Goal: Information Seeking & Learning: Learn about a topic

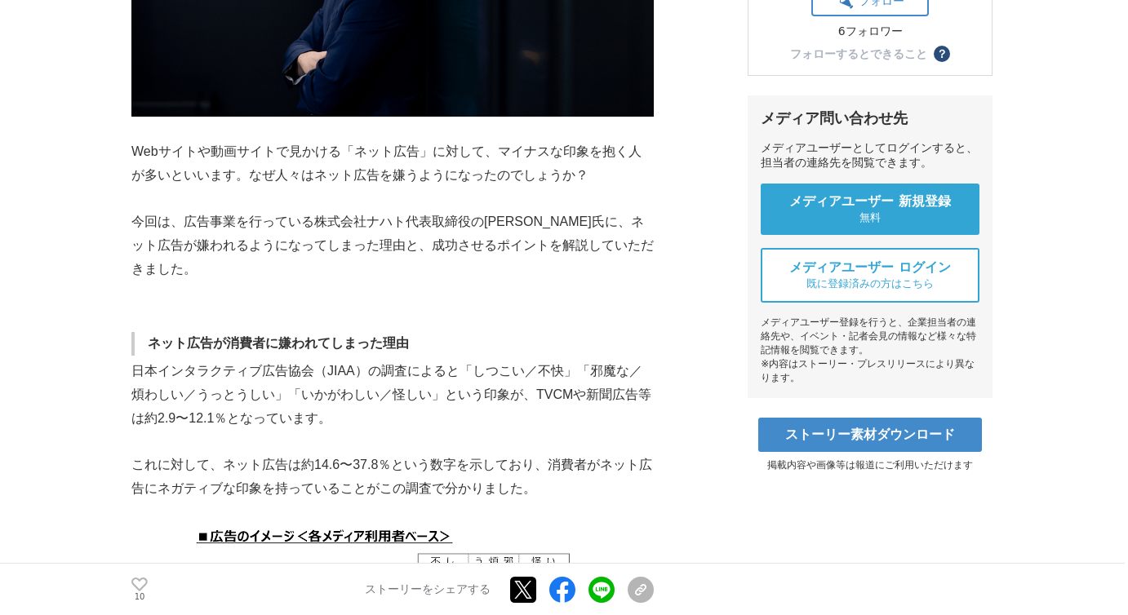
scroll to position [586, 0]
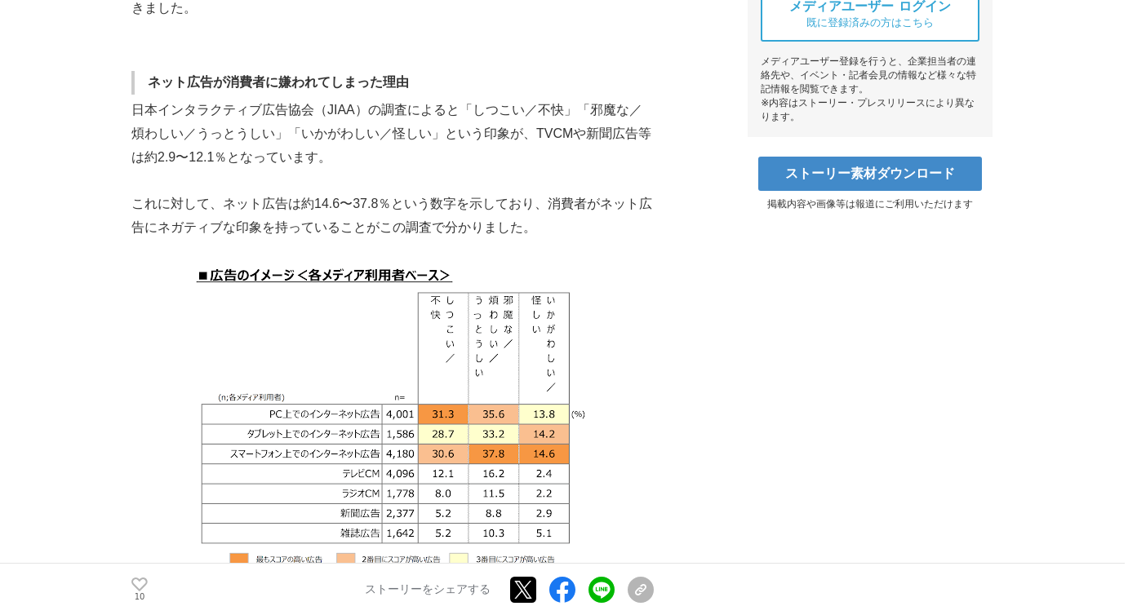
scroll to position [830, 0]
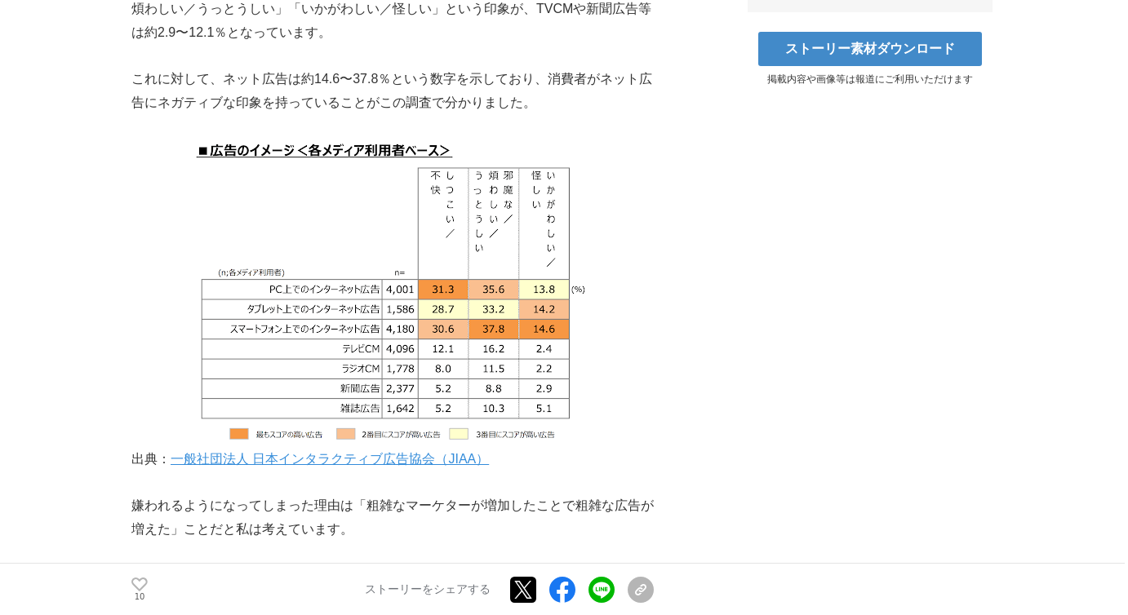
scroll to position [907, 0]
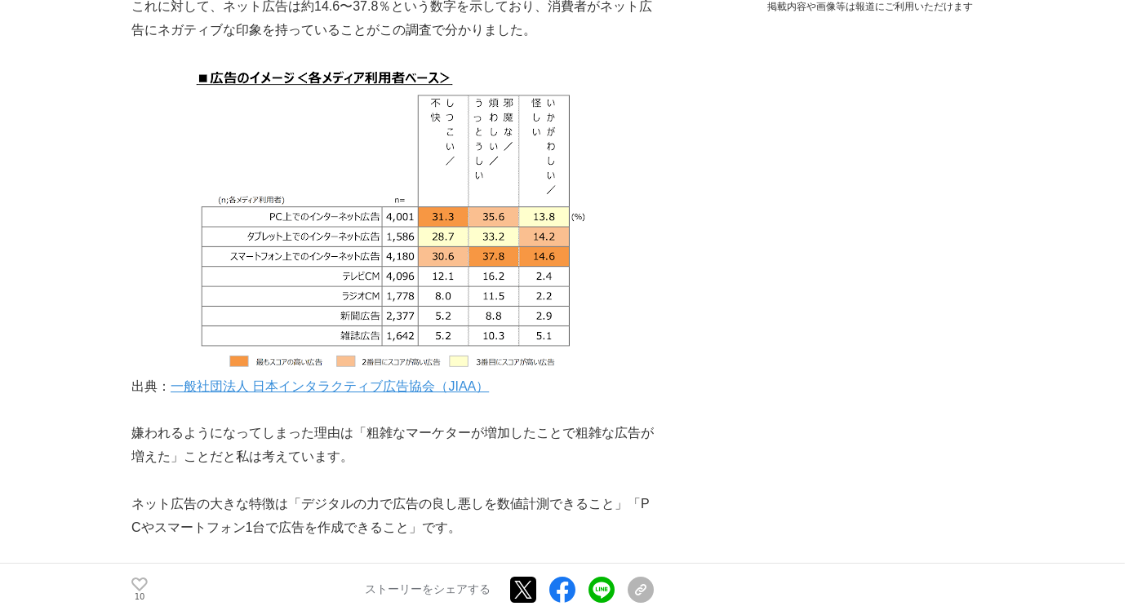
scroll to position [977, 0]
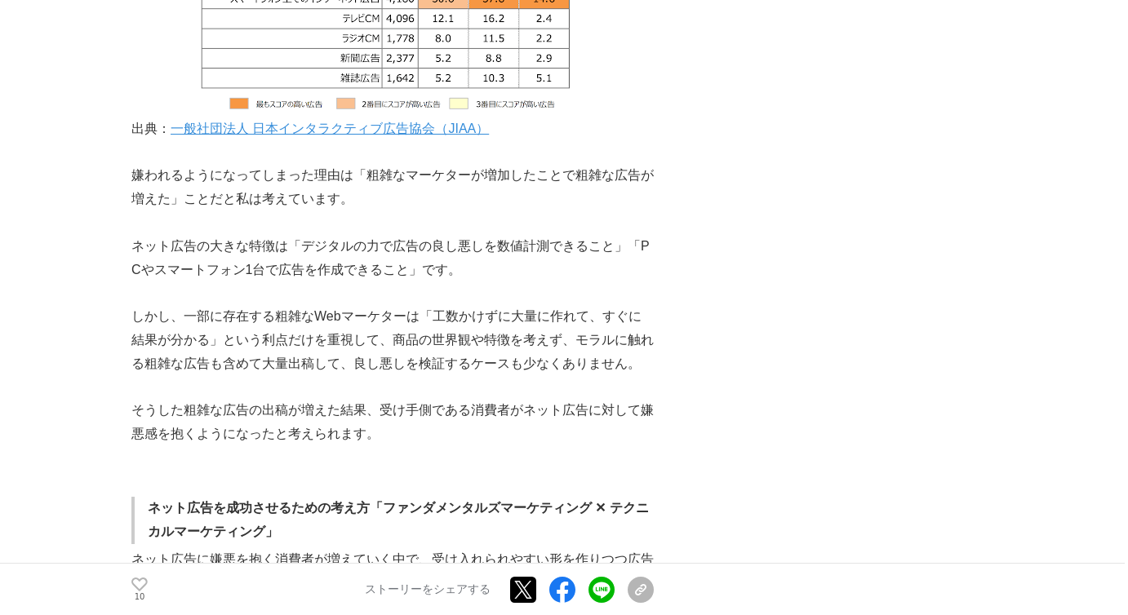
scroll to position [1225, 0]
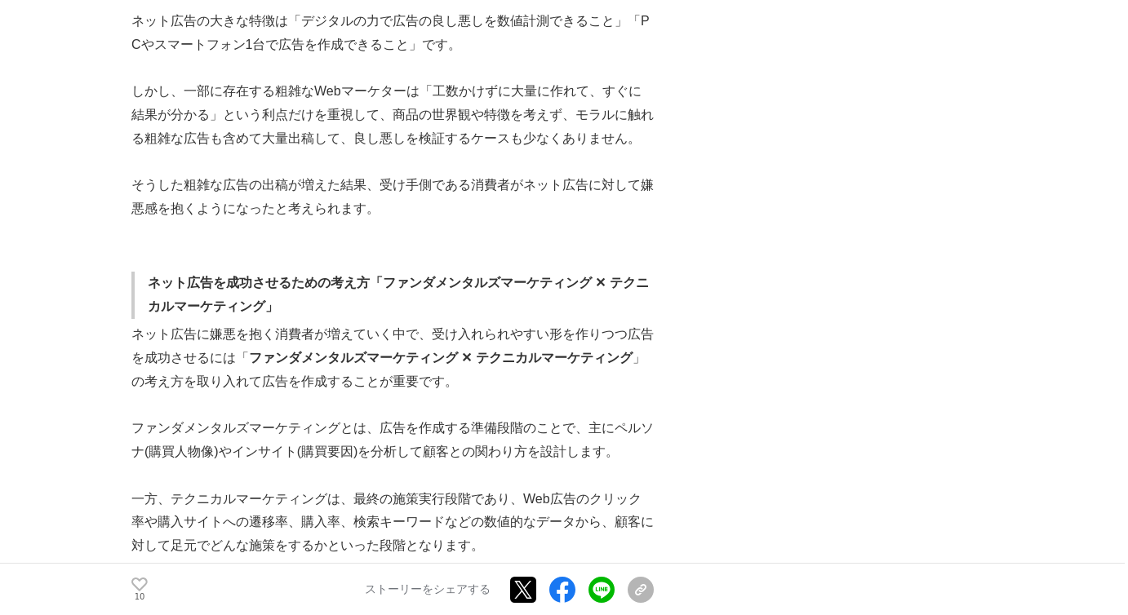
scroll to position [1550, 0]
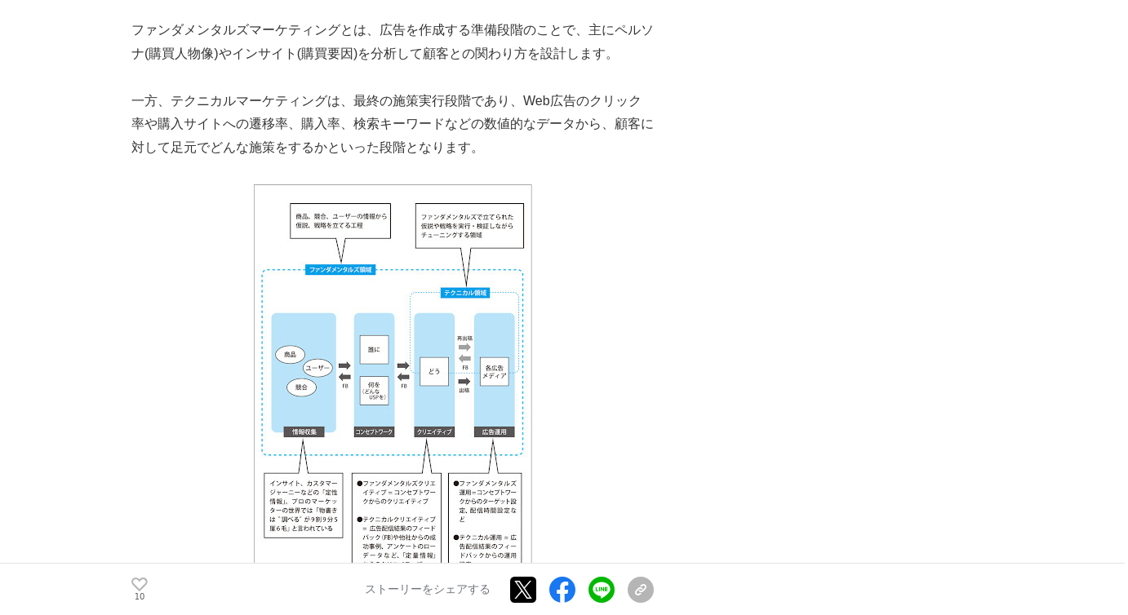
scroll to position [1852, 0]
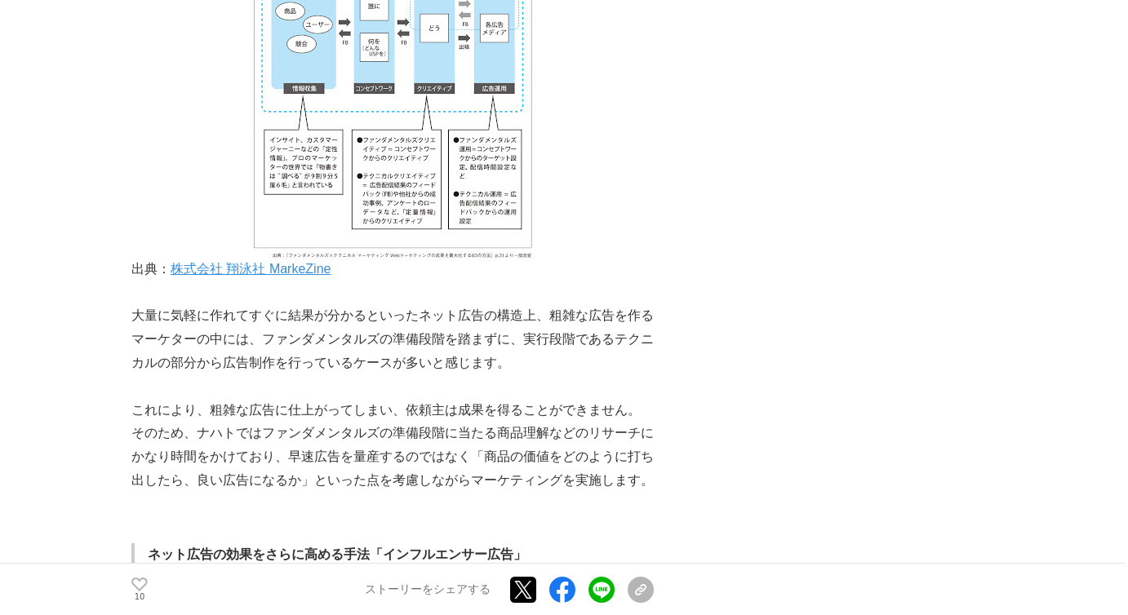
scroll to position [2193, 0]
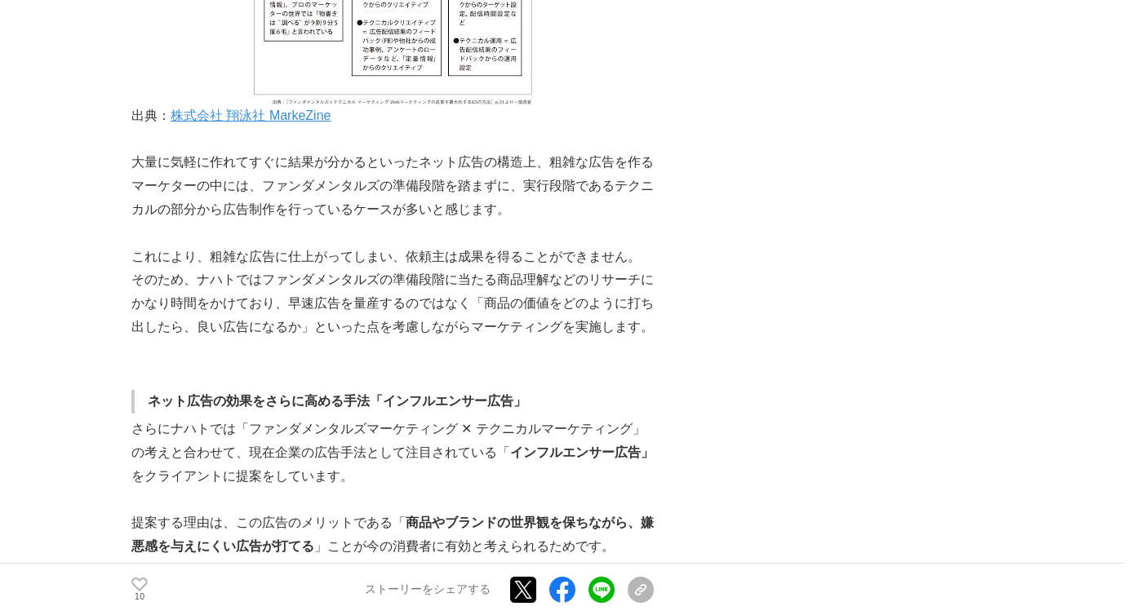
scroll to position [2349, 0]
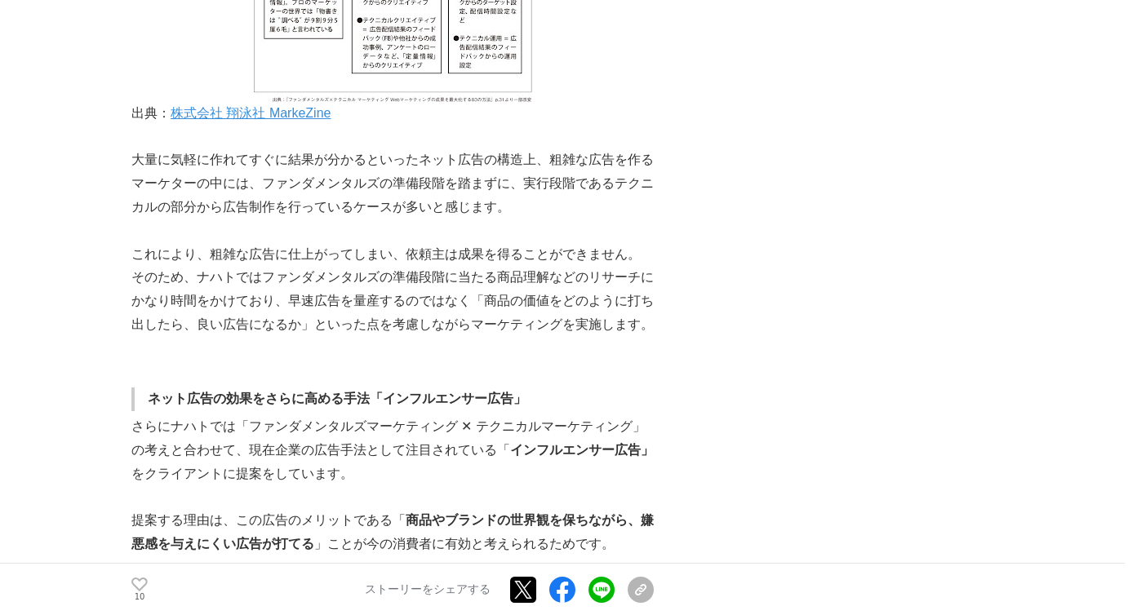
click at [863, 265] on div "なぜ消費者はネット広告を嫌うようになったのか？ これからの広告に“インフルエンサー”の力は不可欠 ネット広告 #ネット広告 #インフルエンサーマーケティング …" at bounding box center [563, 571] width 865 height 5642
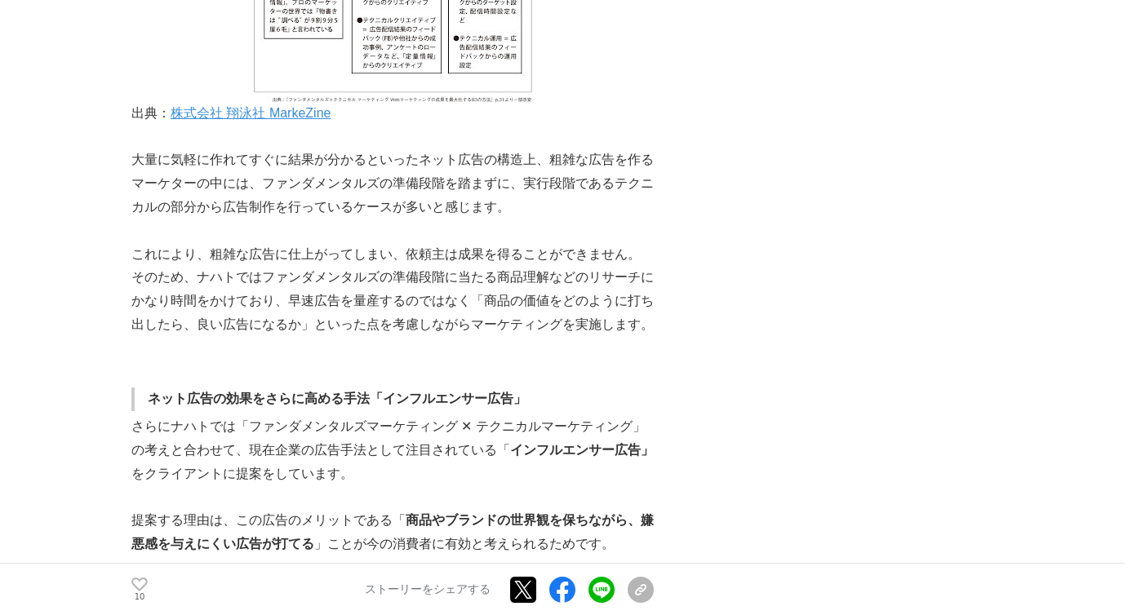
click at [863, 265] on div "なぜ消費者はネット広告を嫌うようになったのか？ これからの広告に“インフルエンサー”の力は不可欠 ネット広告 #ネット広告 #インフルエンサーマーケティング …" at bounding box center [563, 571] width 865 height 5642
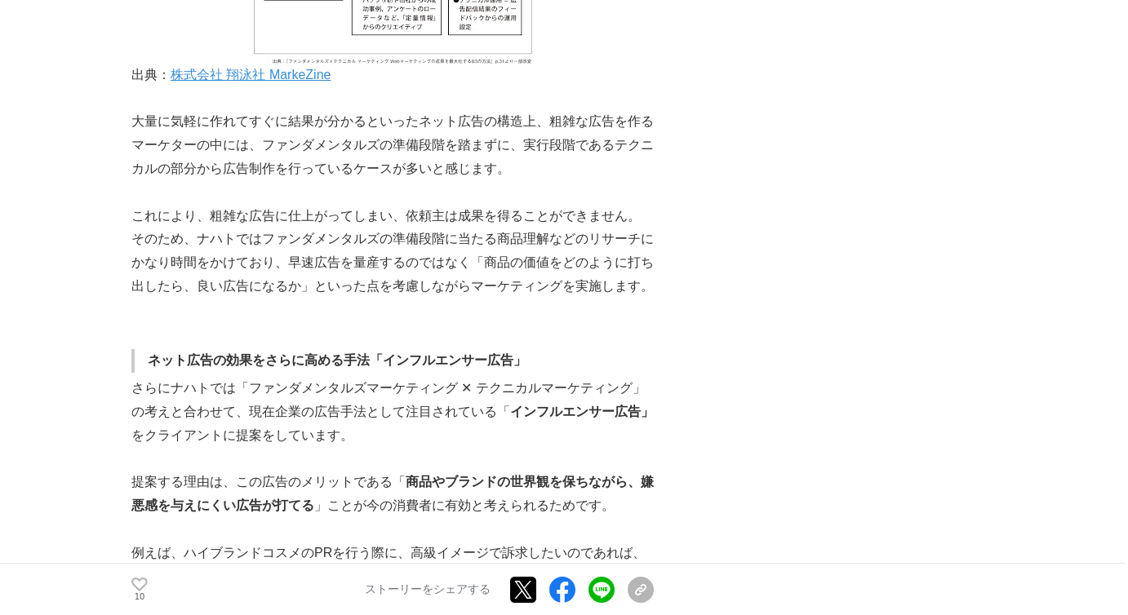
scroll to position [2397, 0]
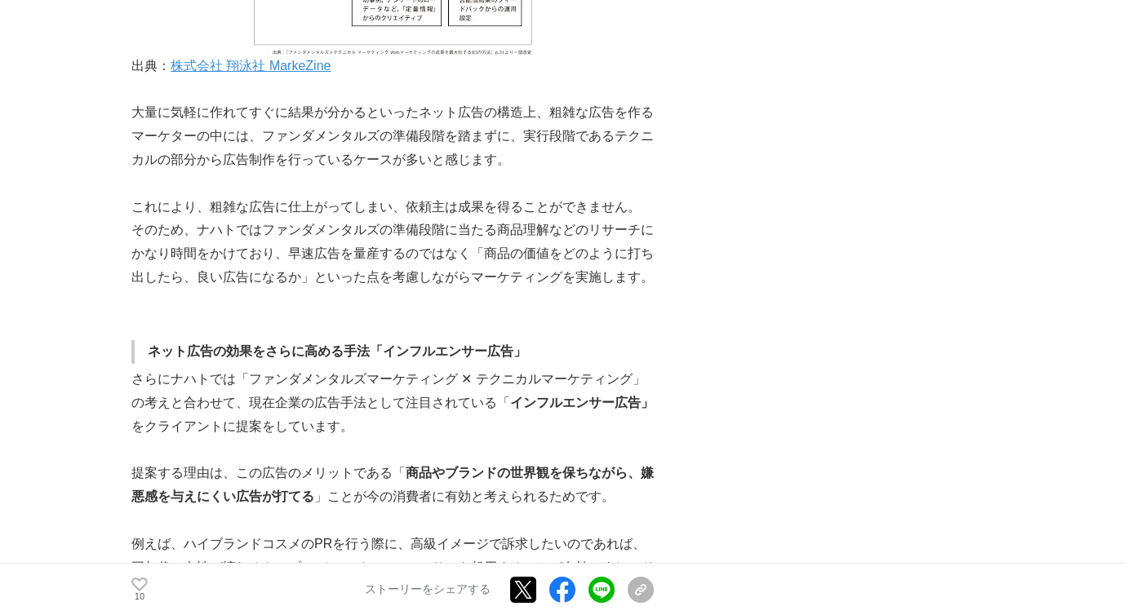
click at [863, 265] on div "なぜ消費者はネット広告を嫌うようになったのか？ これからの広告に“インフルエンサー”の力は不可欠 ネット広告 #ネット広告 #インフルエンサーマーケティング …" at bounding box center [563, 524] width 865 height 5642
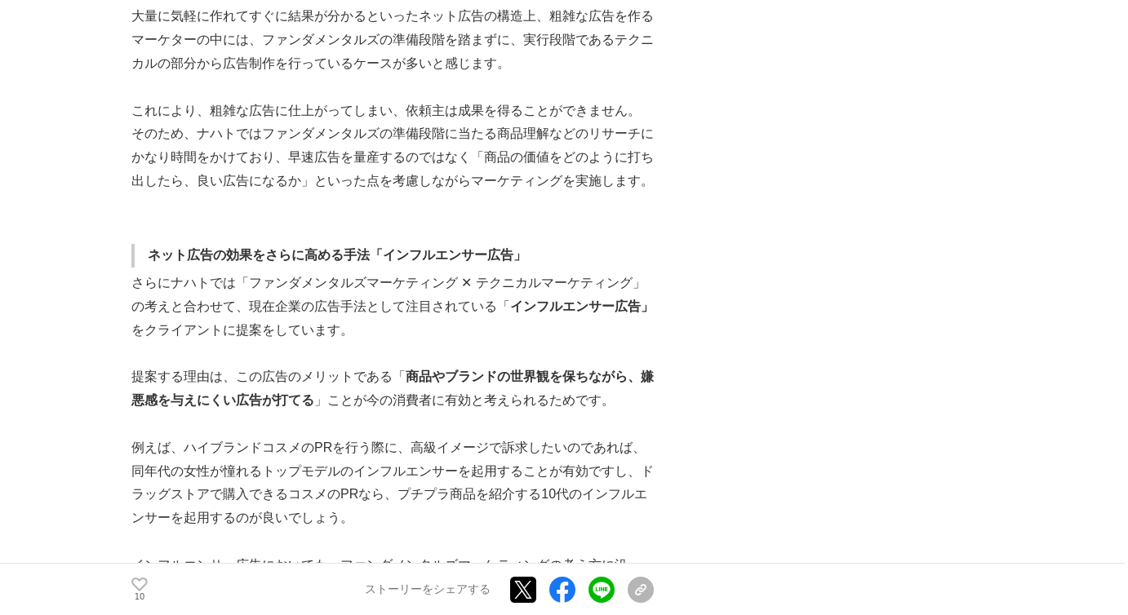
click at [863, 265] on div "なぜ消費者はネット広告を嫌うようになったのか？ これからの広告に“インフルエンサー”の力は不可欠 ネット広告 #ネット広告 #インフルエンサーマーケティング …" at bounding box center [563, 427] width 865 height 5642
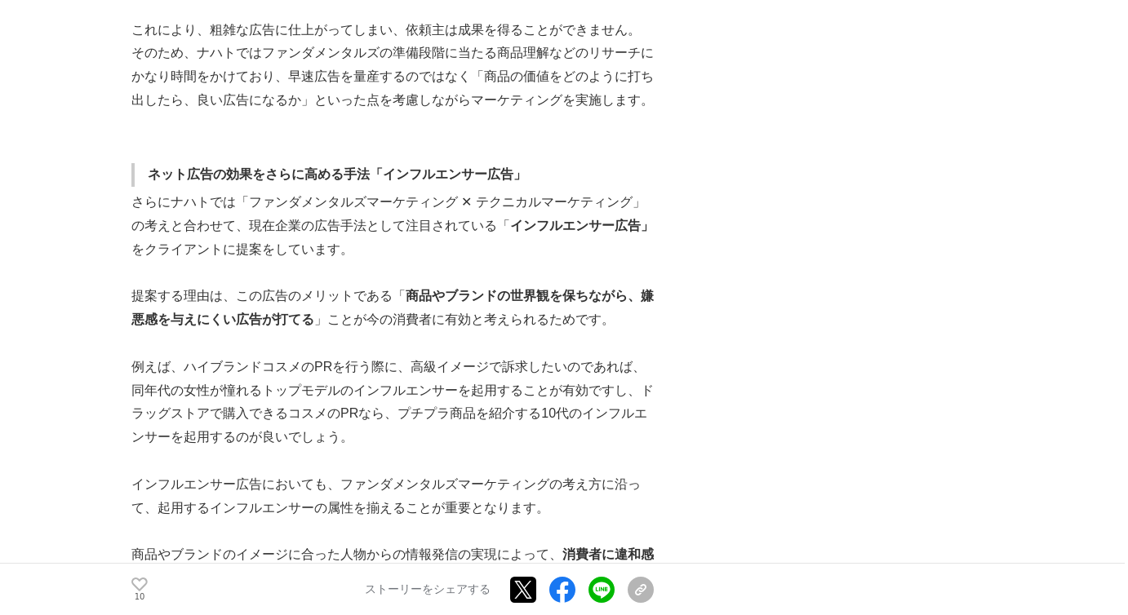
scroll to position [2597, 0]
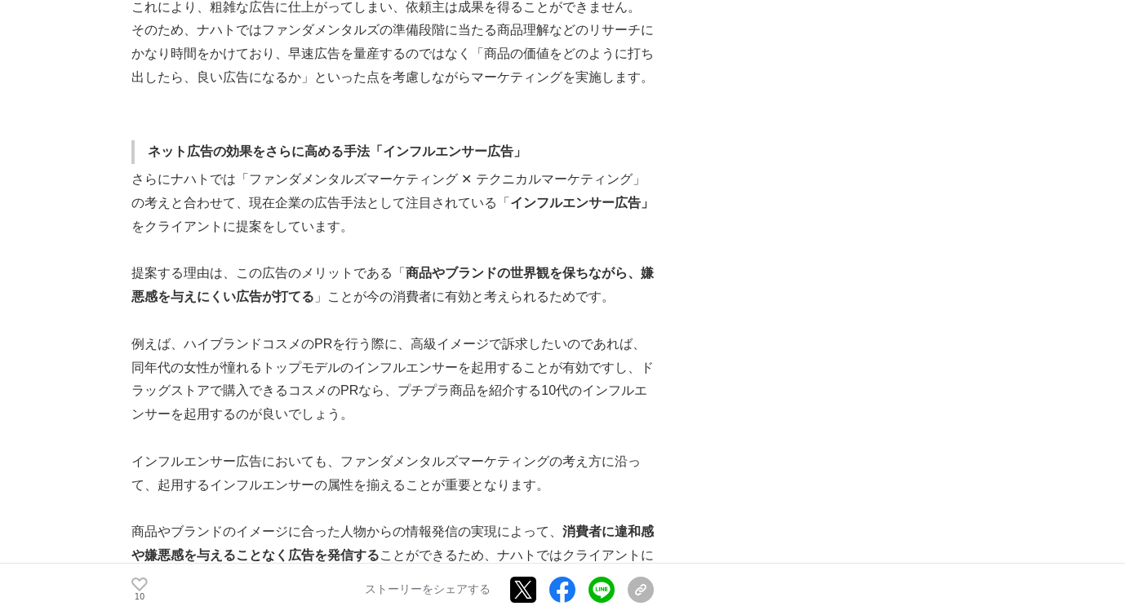
click at [863, 265] on div "なぜ消費者はネット広告を嫌うようになったのか？ これからの広告に“インフルエンサー”の力は不可欠 ネット広告 #ネット広告 #インフルエンサーマーケティング …" at bounding box center [563, 324] width 865 height 5642
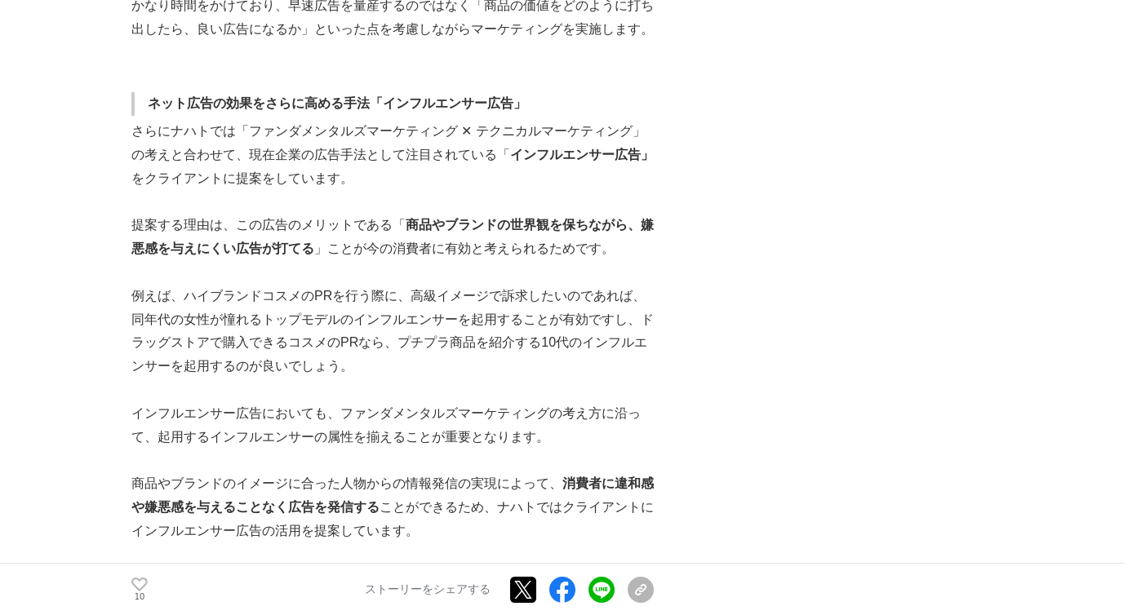
scroll to position [2652, 0]
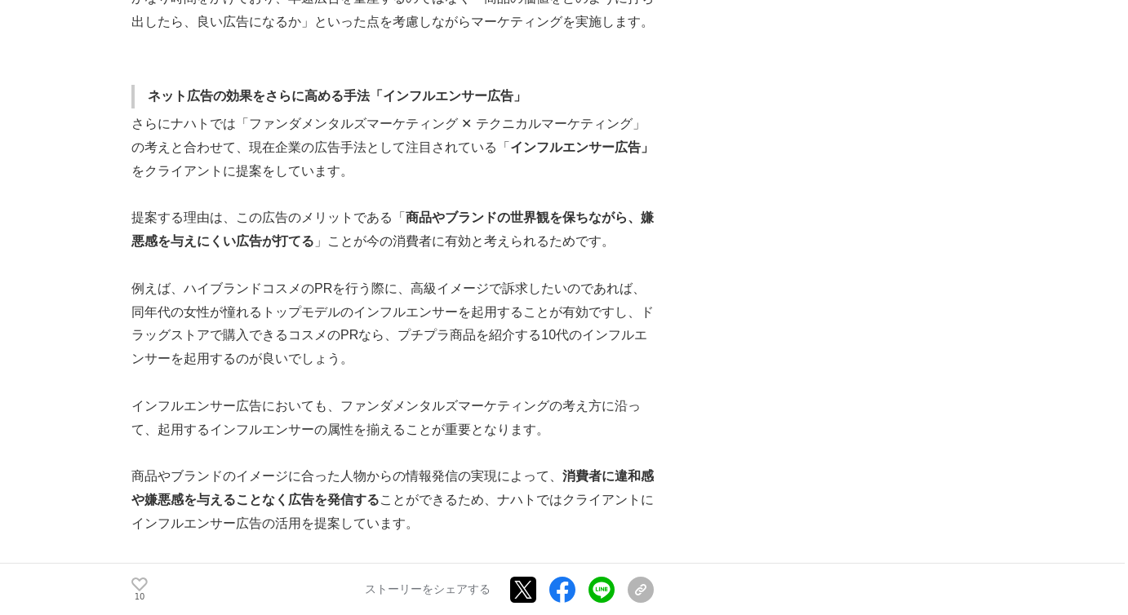
click at [863, 265] on div "なぜ消費者はネット広告を嫌うようになったのか？ これからの広告に“インフルエンサー”の力は不可欠 ネット広告 #ネット広告 #インフルエンサーマーケティング …" at bounding box center [563, 268] width 865 height 5642
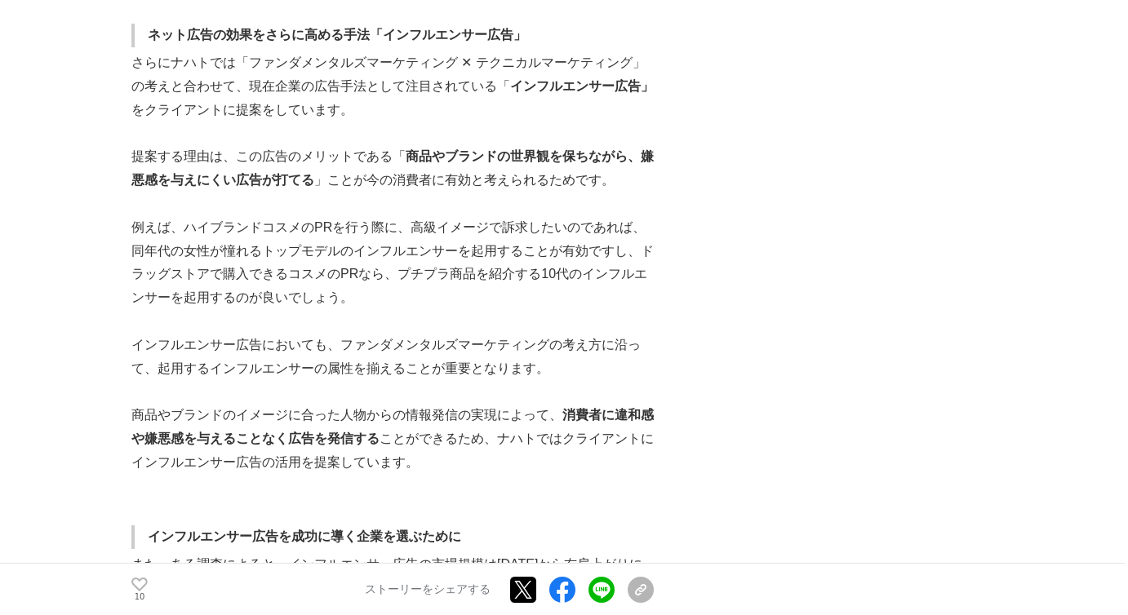
scroll to position [2727, 0]
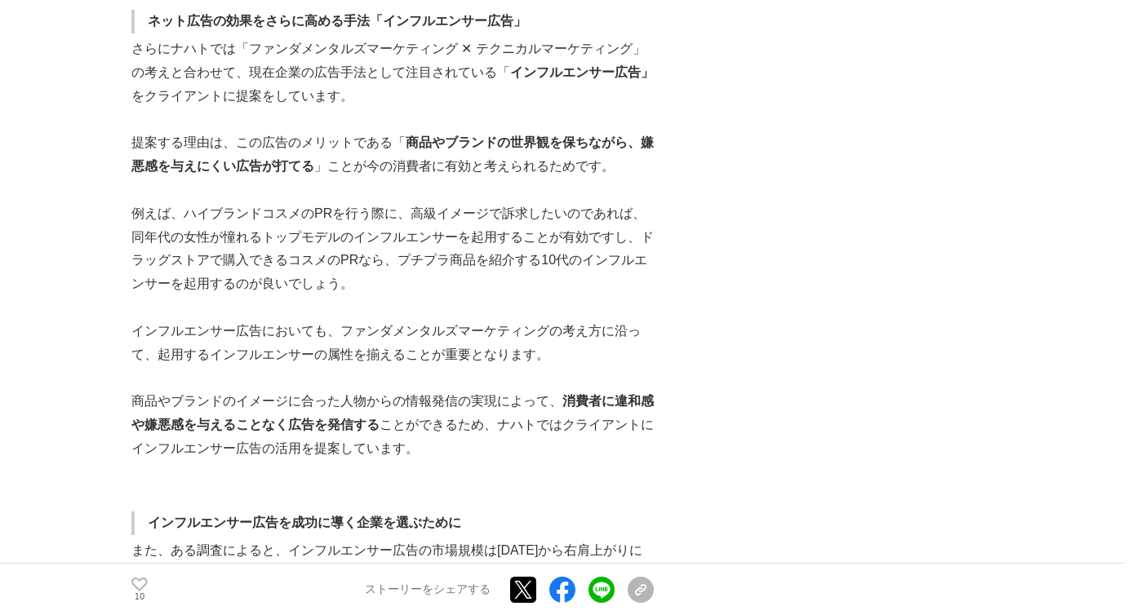
click at [863, 265] on div "なぜ消費者はネット広告を嫌うようになったのか？ これからの広告に“インフルエンサー”の力は不可欠 ネット広告 #ネット広告 #インフルエンサーマーケティング …" at bounding box center [563, 193] width 865 height 5642
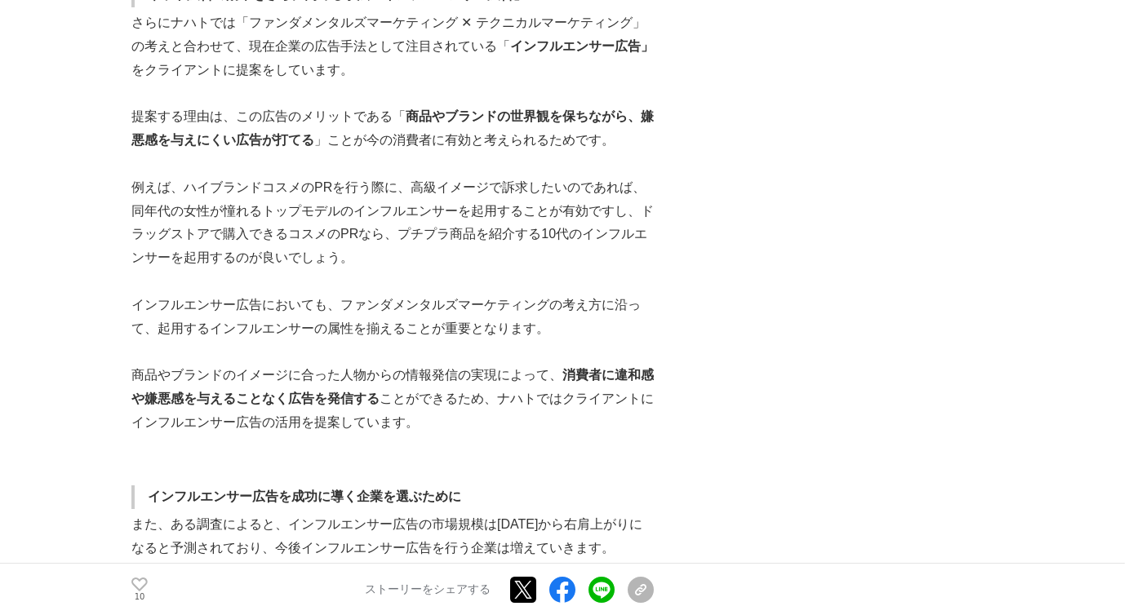
scroll to position [2759, 0]
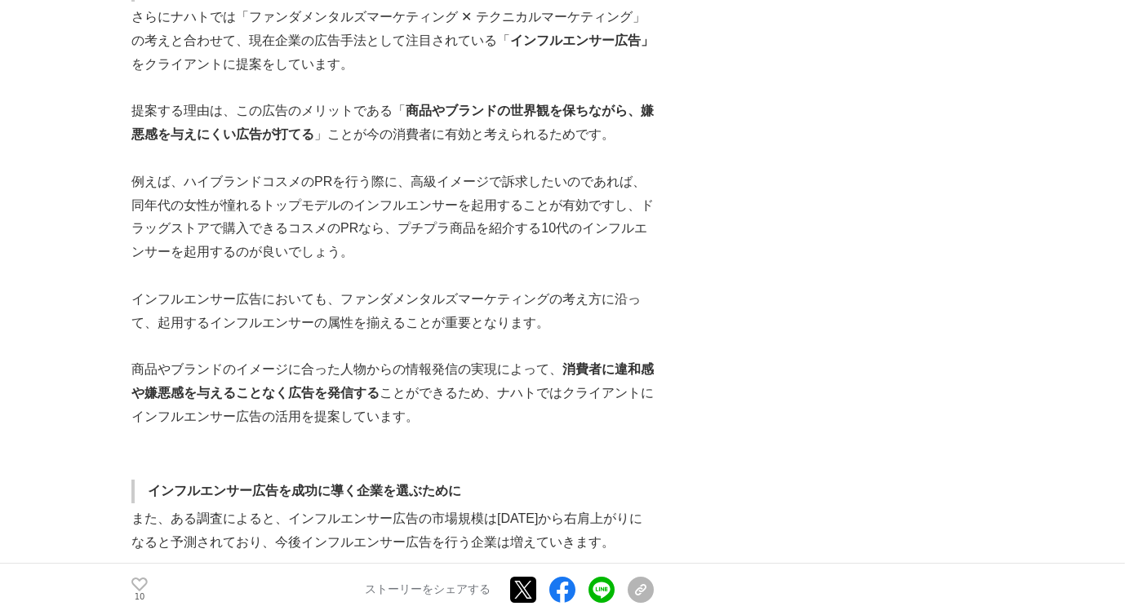
click at [863, 265] on div "なぜ消費者はネット広告を嫌うようになったのか？ これからの広告に“インフルエンサー”の力は不可欠 ネット広告 #ネット広告 #インフルエンサーマーケティング …" at bounding box center [563, 161] width 865 height 5642
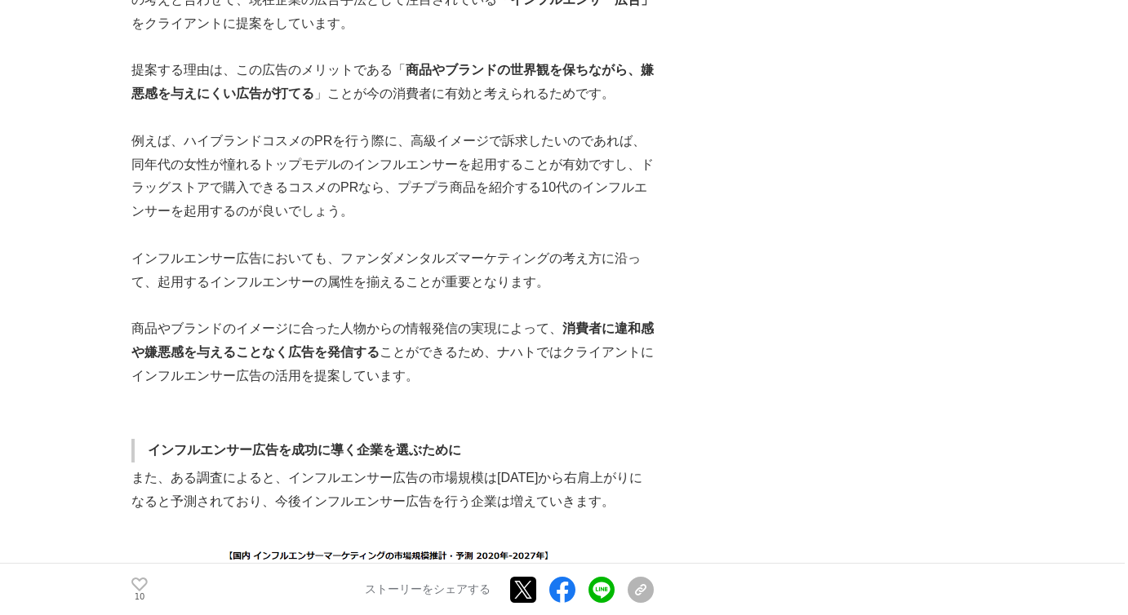
click at [863, 265] on div "なぜ消費者はネット広告を嫌うようになったのか？ これからの広告に“インフルエンサー”の力は不可欠 ネット広告 #ネット広告 #インフルエンサーマーケティング …" at bounding box center [563, 121] width 865 height 5642
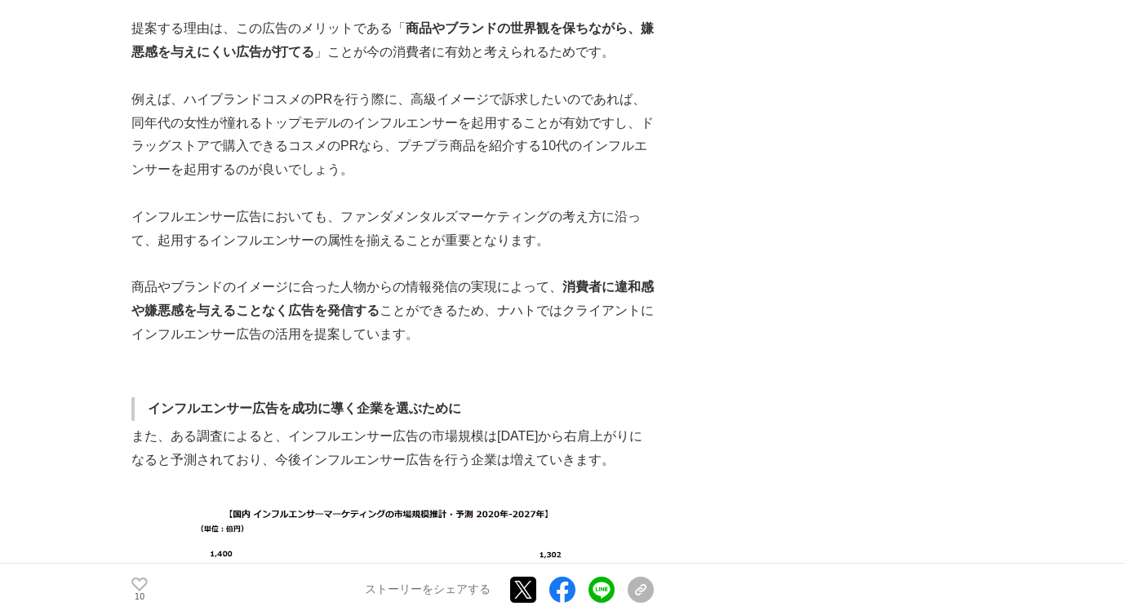
scroll to position [2904, 0]
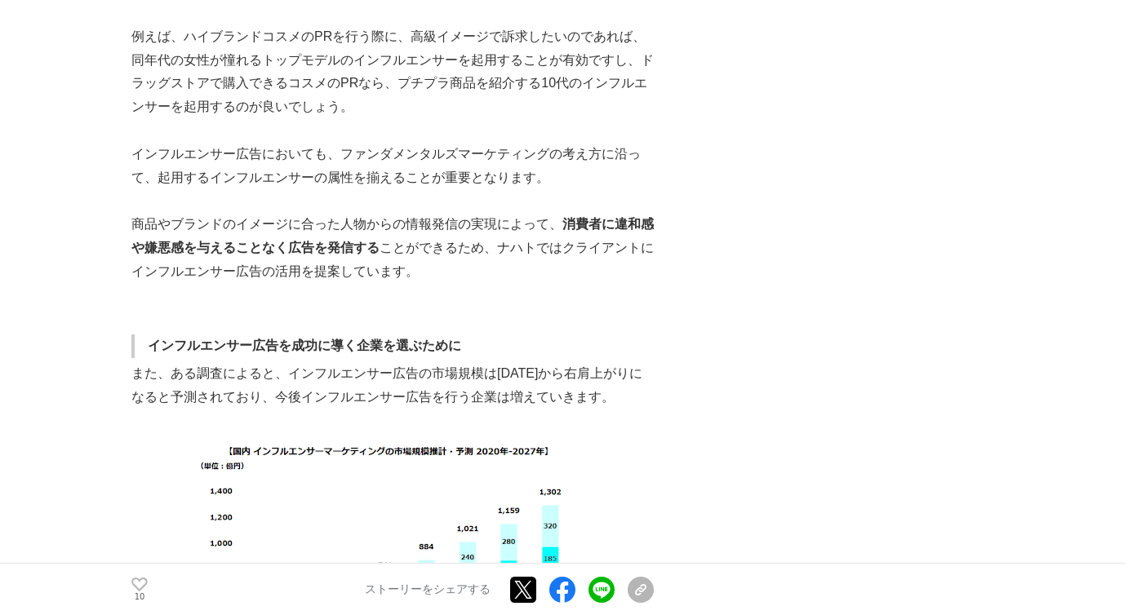
click at [863, 265] on div "なぜ消費者はネット広告を嫌うようになったのか？ これからの広告に“インフルエンサー”の力は不可欠 ネット広告 #ネット広告 #インフルエンサーマーケティング …" at bounding box center [563, 16] width 865 height 5642
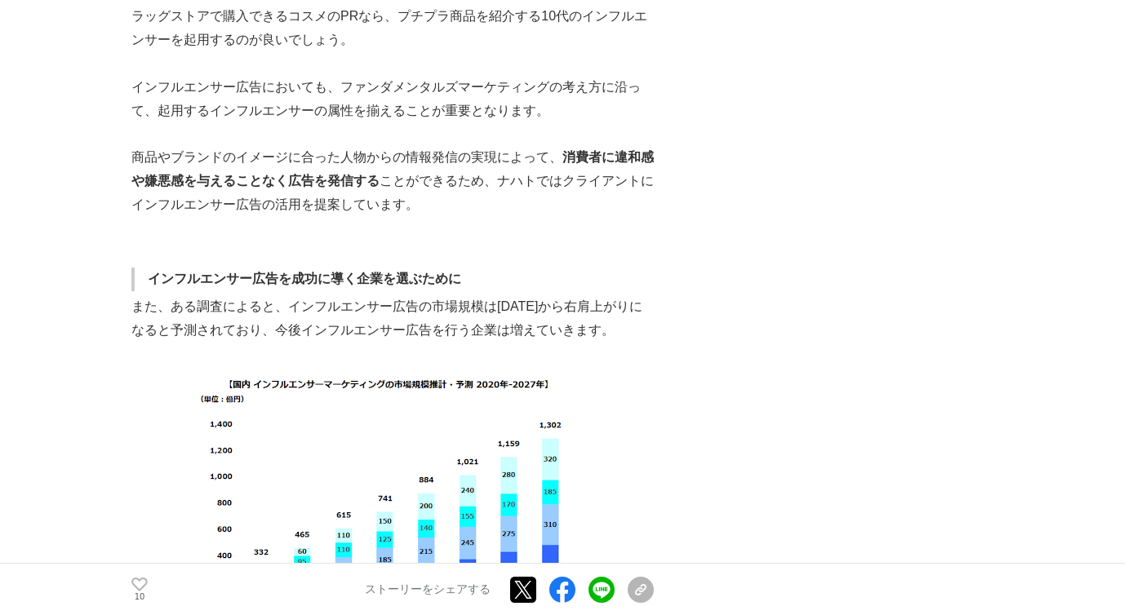
scroll to position [3007, 0]
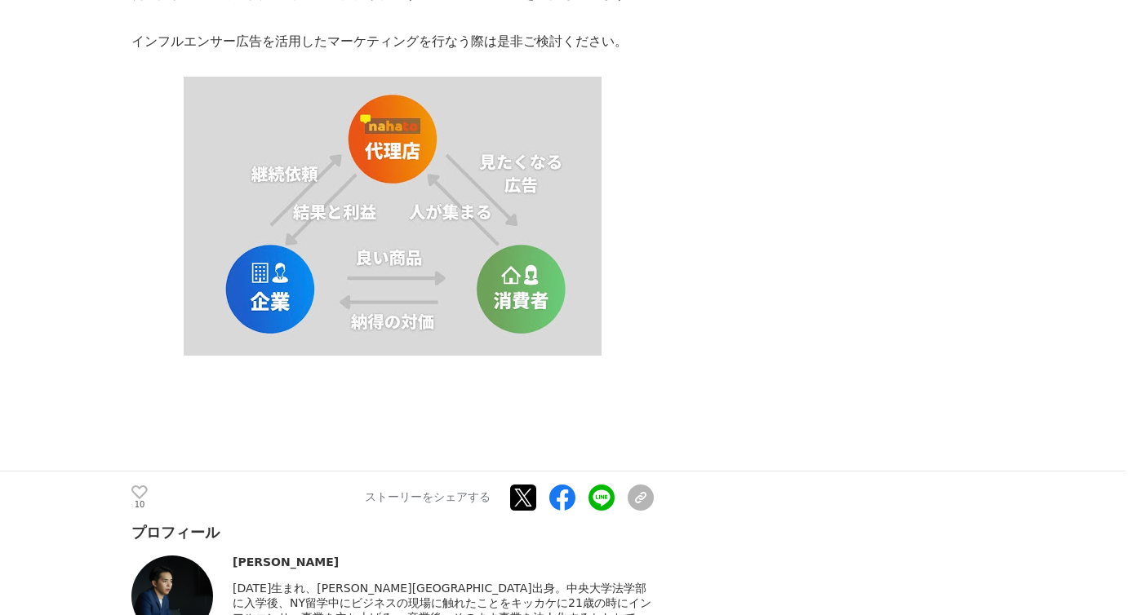
scroll to position [3977, 0]
